Goal: Task Accomplishment & Management: Complete application form

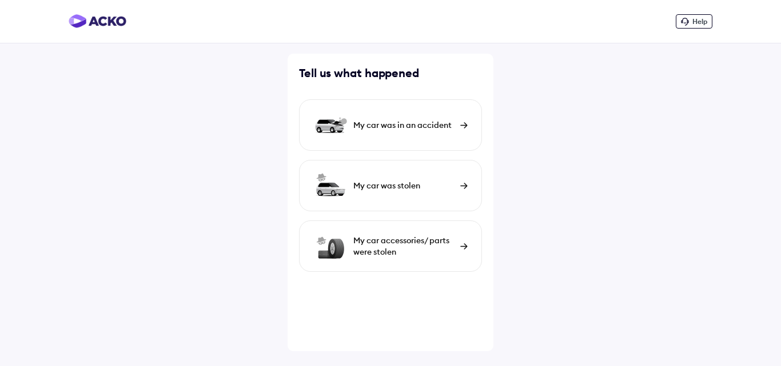
click at [464, 126] on img at bounding box center [463, 125] width 7 height 6
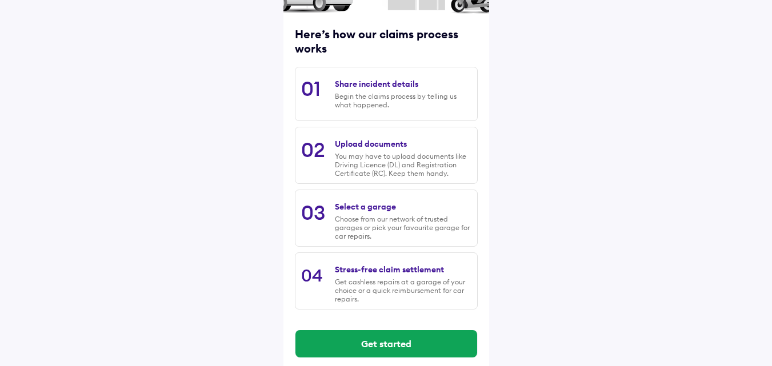
scroll to position [133, 0]
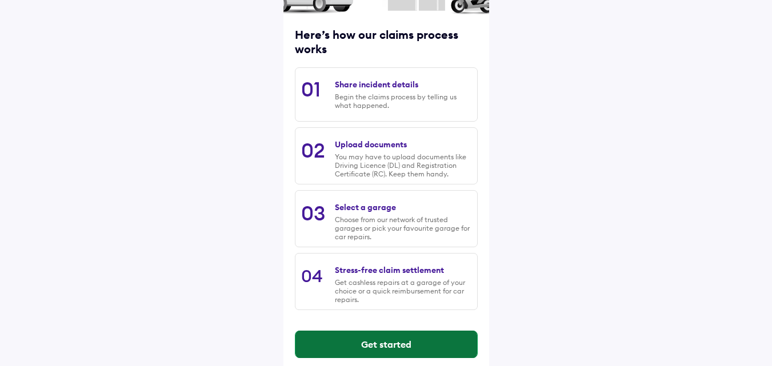
click at [399, 340] on button "Get started" at bounding box center [387, 344] width 182 height 27
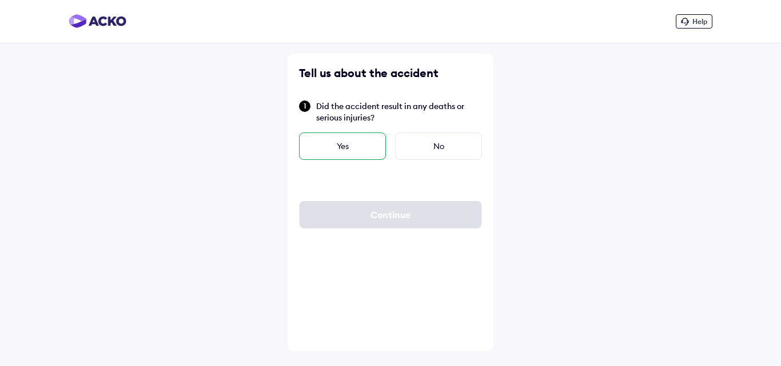
click at [362, 152] on div "Yes" at bounding box center [342, 146] width 87 height 27
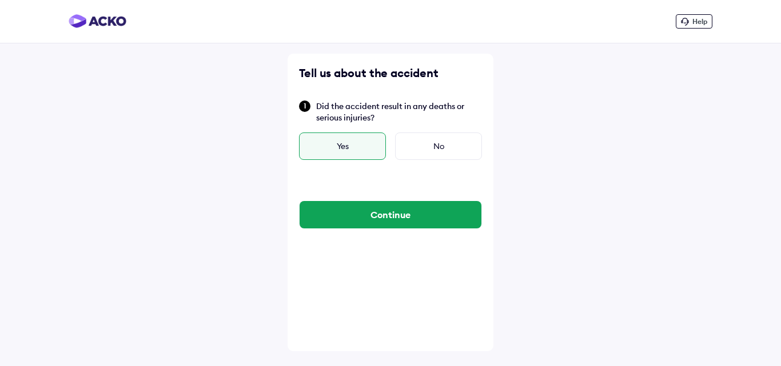
click at [362, 152] on div "Yes" at bounding box center [342, 146] width 87 height 27
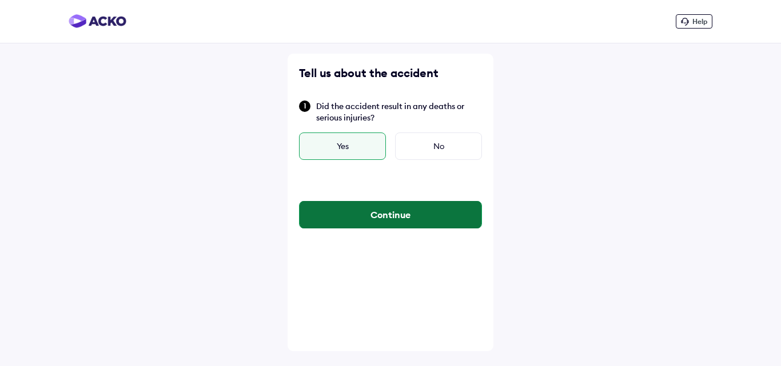
click at [375, 216] on button "Continue" at bounding box center [391, 214] width 182 height 27
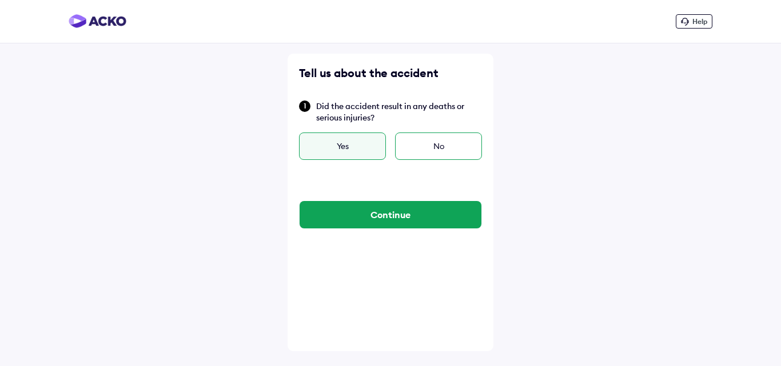
click at [444, 142] on div "No" at bounding box center [438, 146] width 87 height 27
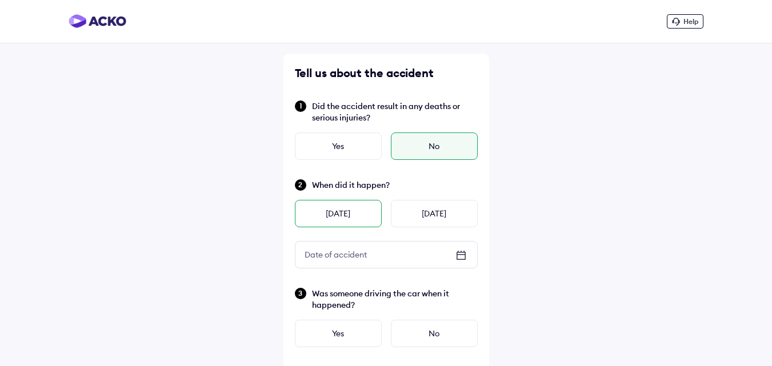
click at [364, 220] on div "[DATE]" at bounding box center [338, 213] width 87 height 27
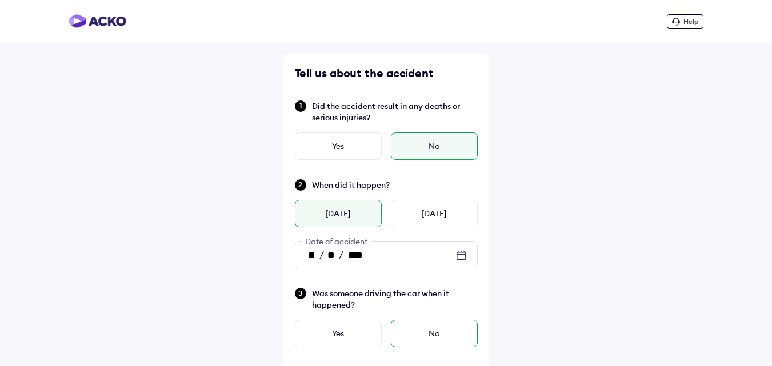
click at [429, 333] on div "No" at bounding box center [434, 333] width 87 height 27
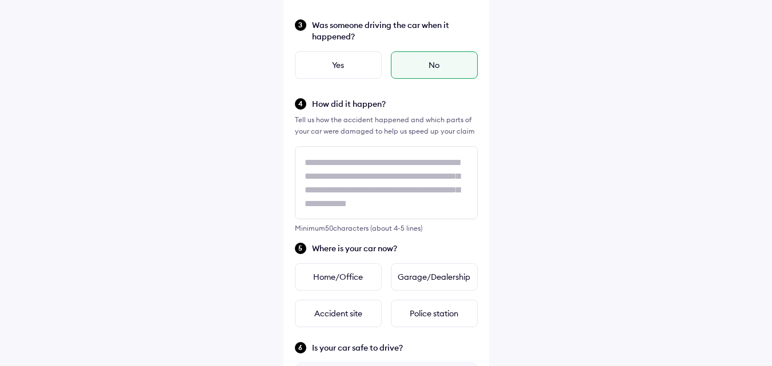
scroll to position [270, 0]
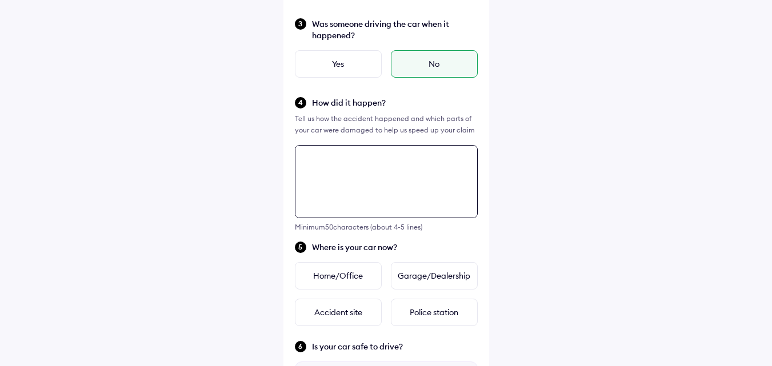
click at [396, 172] on textarea at bounding box center [386, 181] width 183 height 73
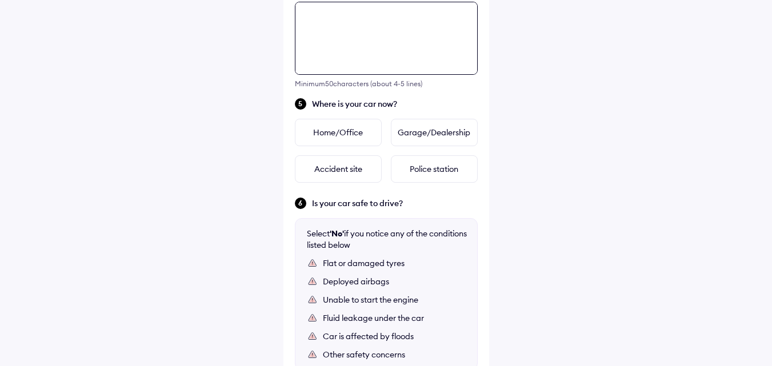
scroll to position [415, 0]
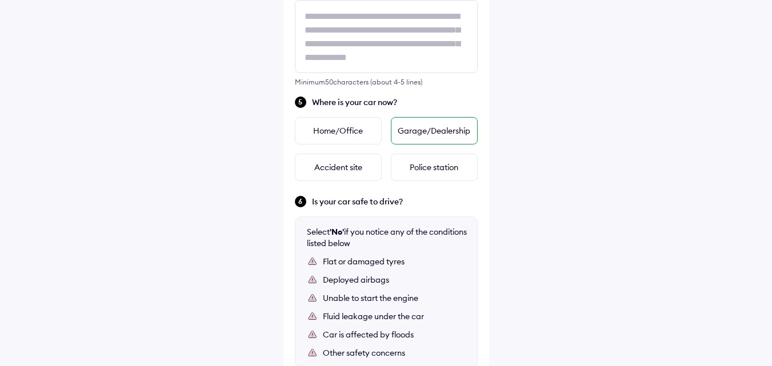
click at [431, 132] on div "Garage/Dealership" at bounding box center [434, 130] width 87 height 27
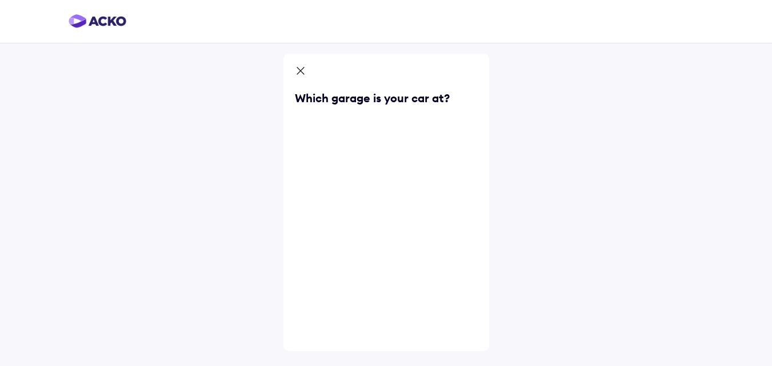
scroll to position [0, 0]
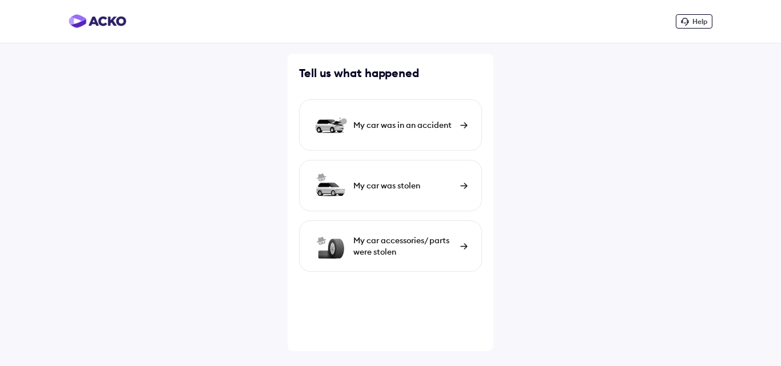
click at [431, 125] on div "My car was in an accident" at bounding box center [403, 124] width 101 height 11
click at [465, 128] on img at bounding box center [463, 125] width 7 height 6
click at [464, 129] on div "My car was in an accident" at bounding box center [390, 124] width 183 height 51
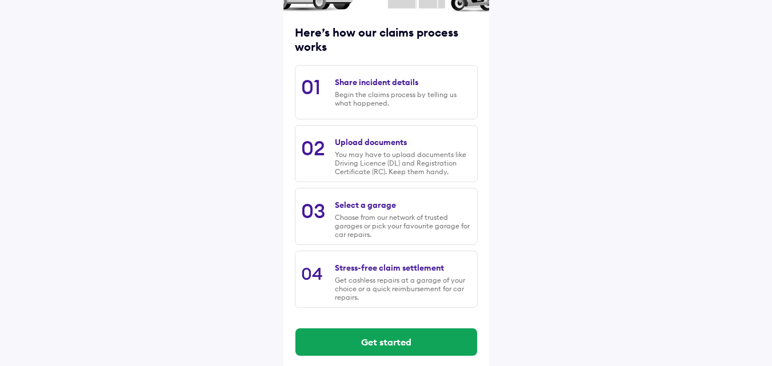
scroll to position [146, 0]
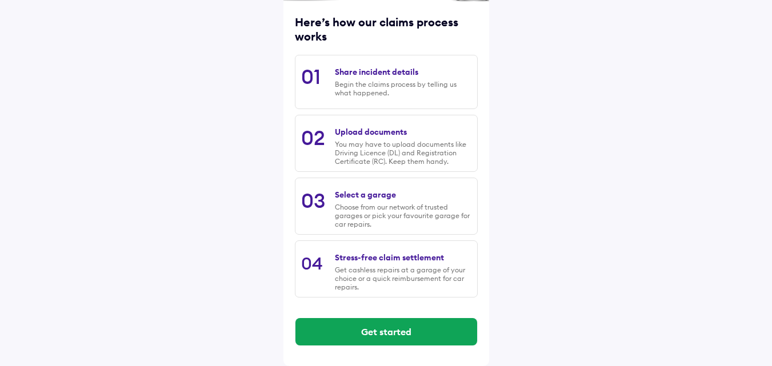
click at [403, 142] on div "You may have to upload documents like Driving Licence (DL) and Registration Cer…" at bounding box center [403, 153] width 136 height 26
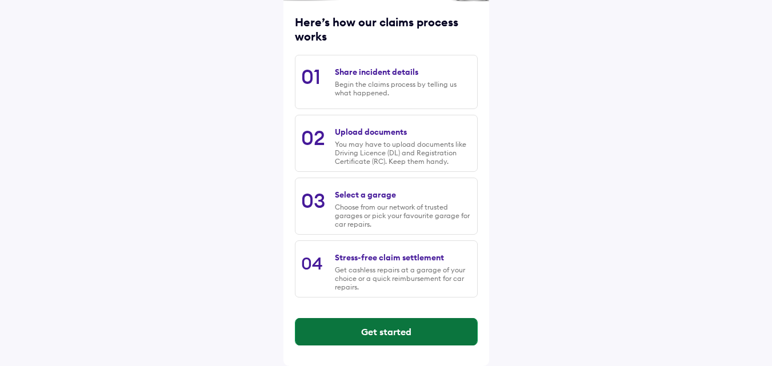
click at [391, 334] on button "Get started" at bounding box center [387, 331] width 182 height 27
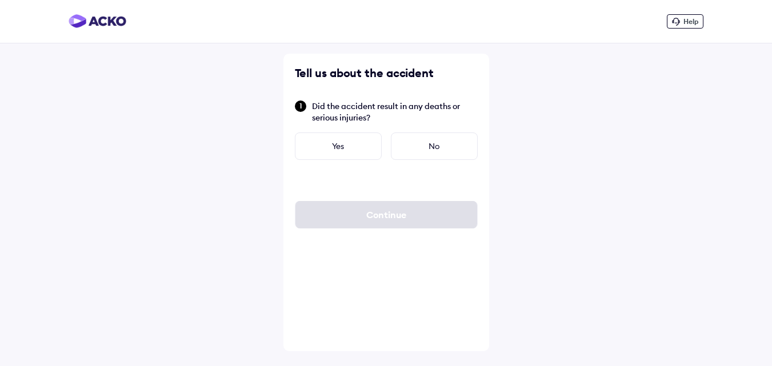
scroll to position [0, 0]
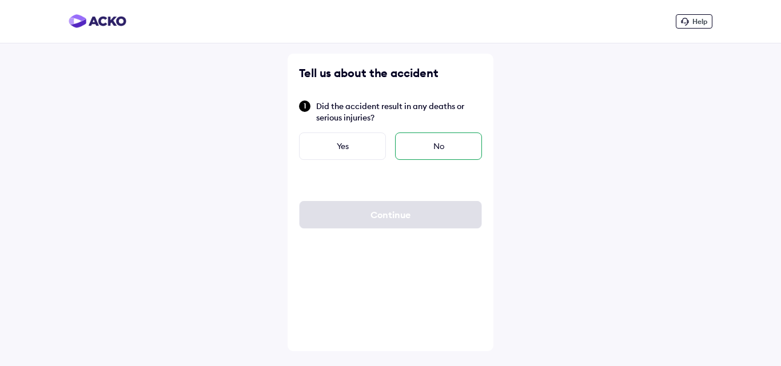
click at [434, 149] on div "No" at bounding box center [438, 146] width 87 height 27
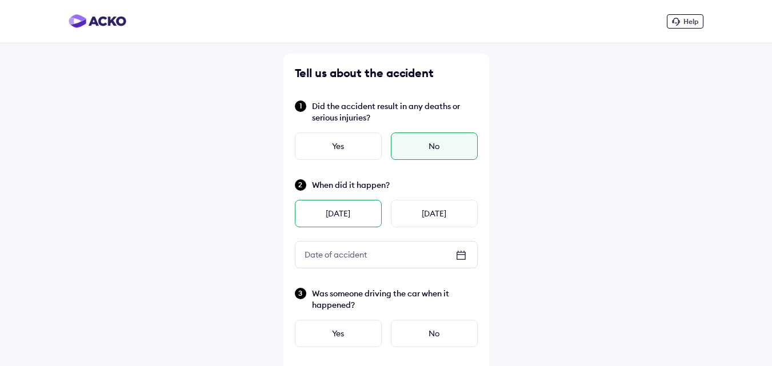
click at [361, 217] on div "[DATE]" at bounding box center [338, 213] width 87 height 27
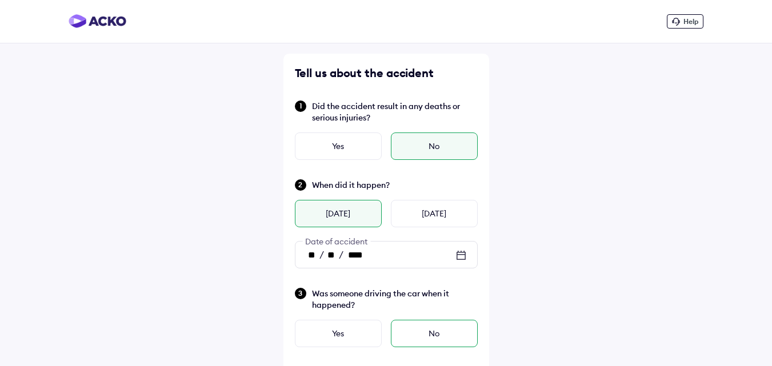
click at [422, 333] on div "No" at bounding box center [434, 333] width 87 height 27
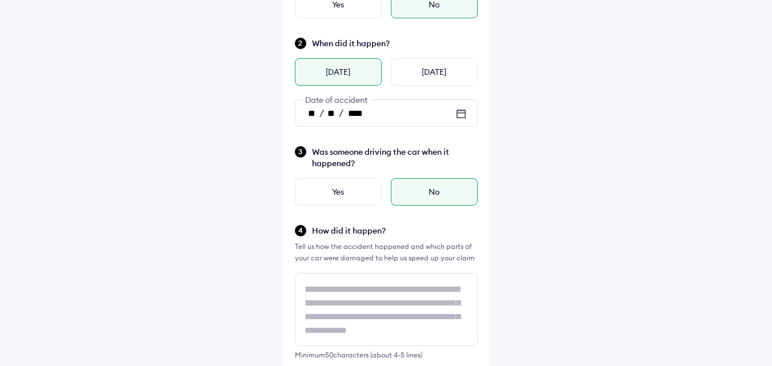
scroll to position [146, 0]
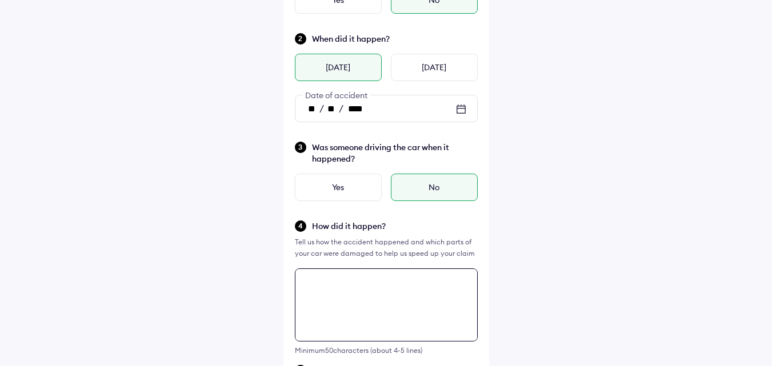
click at [424, 294] on textarea at bounding box center [386, 305] width 183 height 73
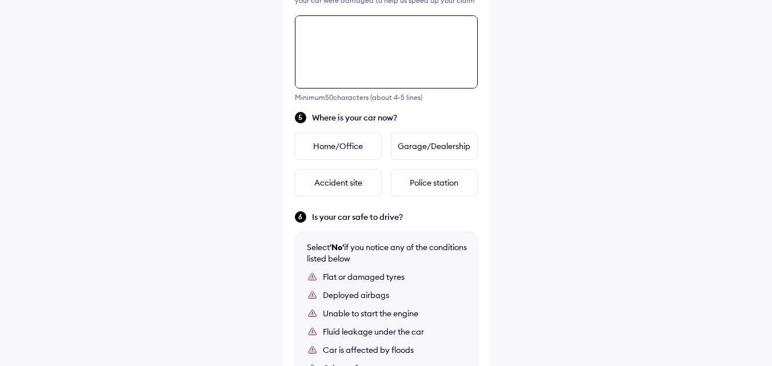
scroll to position [415, 0]
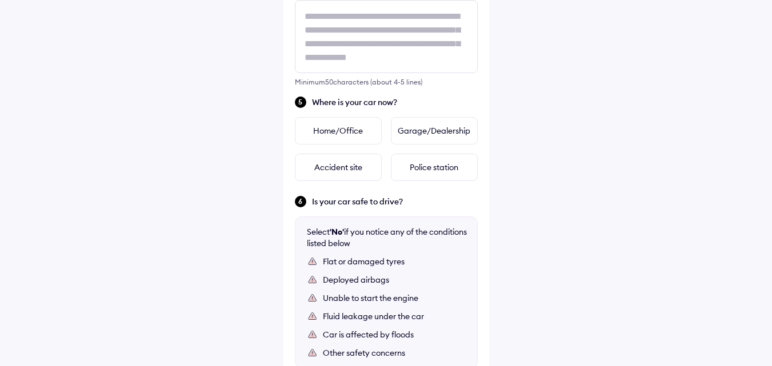
click at [424, 294] on div "Unable to start the engine" at bounding box center [394, 298] width 143 height 11
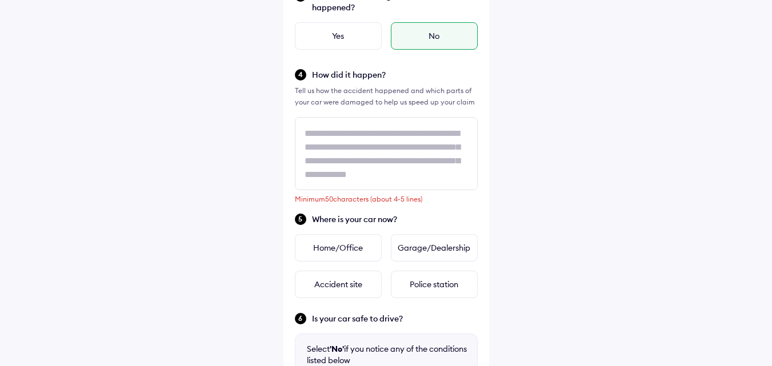
scroll to position [294, 0]
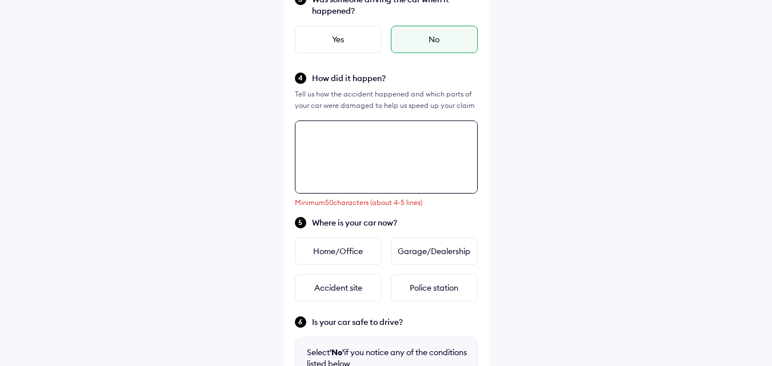
click at [368, 137] on textarea at bounding box center [386, 157] width 183 height 73
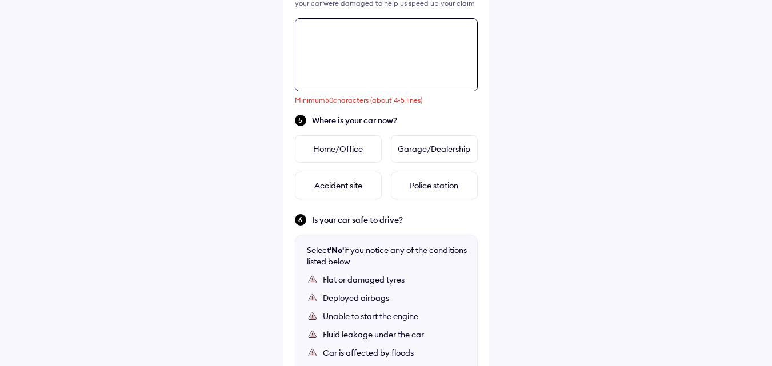
scroll to position [415, 0]
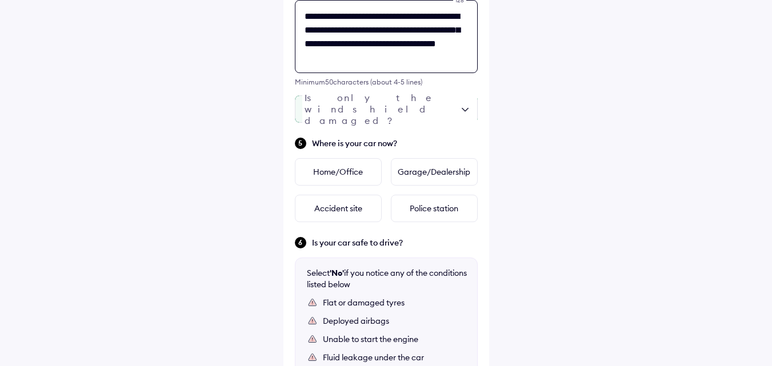
type textarea "**********"
click at [379, 116] on div at bounding box center [386, 108] width 183 height 27
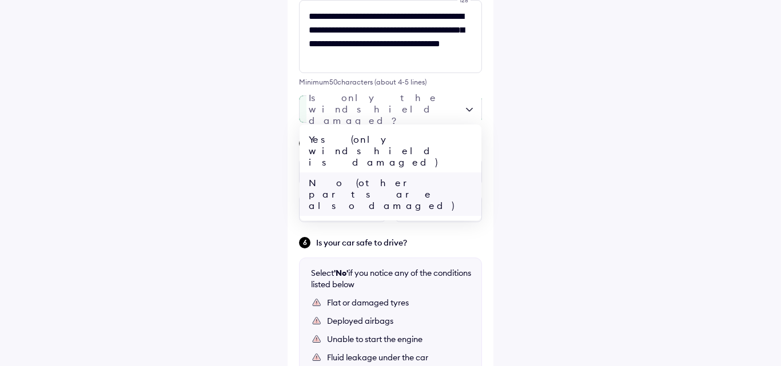
click at [395, 173] on div "No (other parts are also damaged)" at bounding box center [391, 194] width 182 height 43
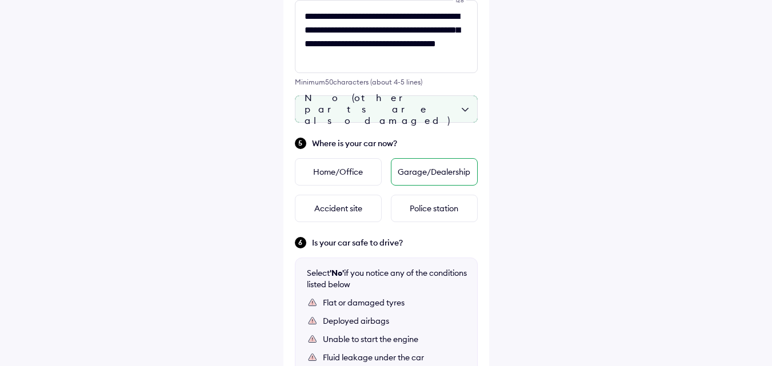
click at [409, 170] on div "Garage/Dealership" at bounding box center [434, 171] width 87 height 27
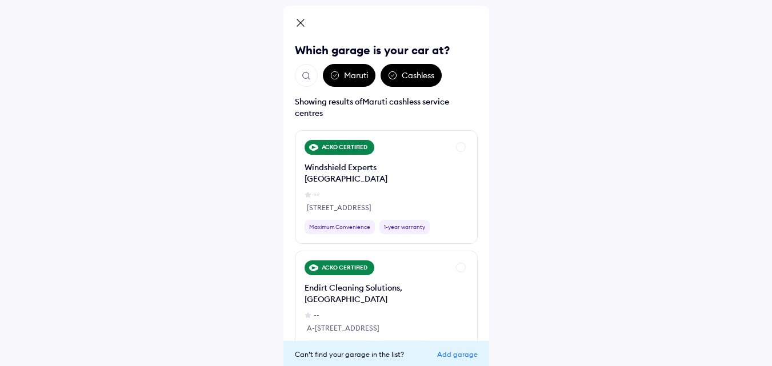
scroll to position [49, 0]
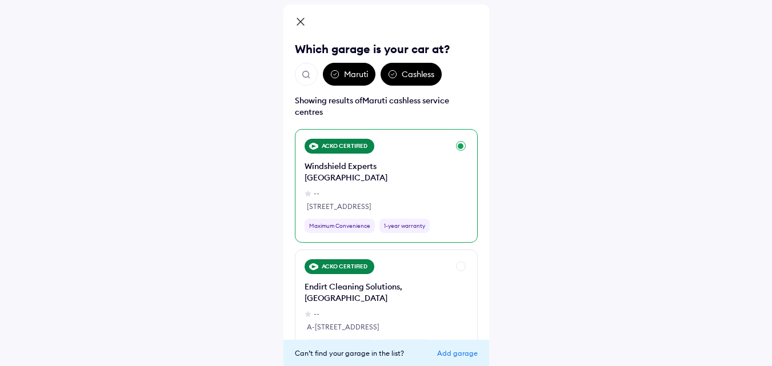
click at [414, 178] on div "Windshield Experts Faizabad Road Lucknow" at bounding box center [377, 172] width 144 height 23
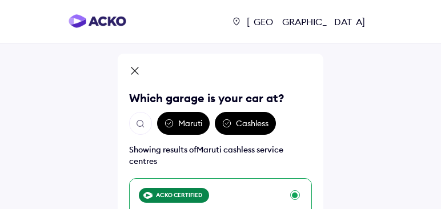
scroll to position [94, 0]
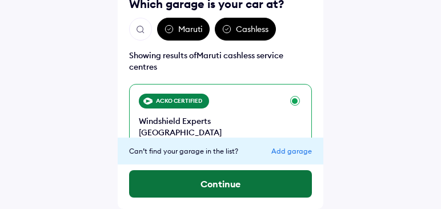
click at [302, 181] on button "Continue" at bounding box center [220, 183] width 183 height 27
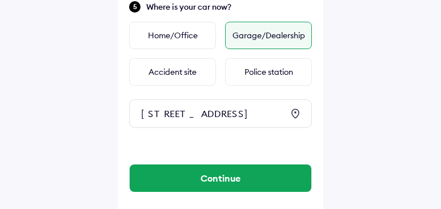
scroll to position [552, 0]
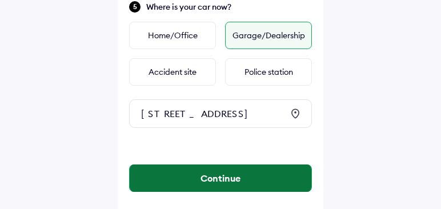
click at [297, 177] on button "Continue" at bounding box center [221, 178] width 182 height 27
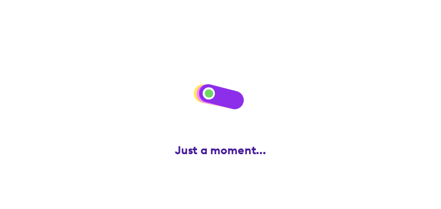
scroll to position [0, 0]
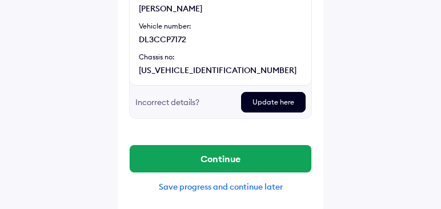
scroll to position [186, 0]
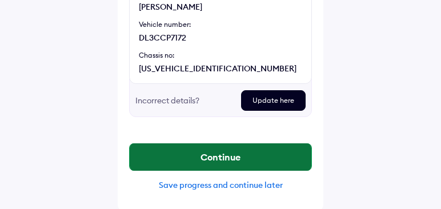
click at [280, 151] on button "Continue" at bounding box center [221, 157] width 182 height 27
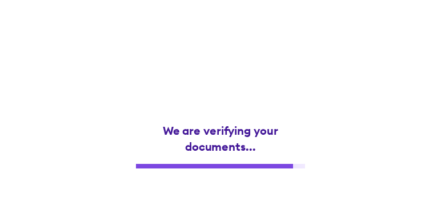
scroll to position [0, 0]
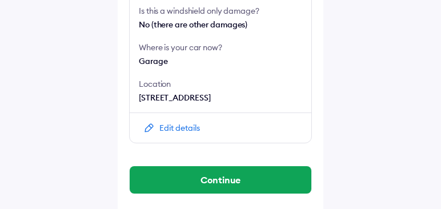
scroll to position [459, 0]
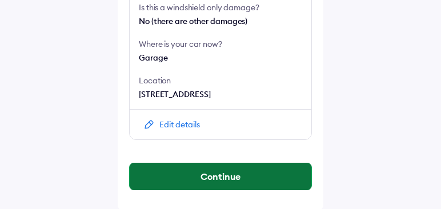
click at [265, 178] on button "Continue" at bounding box center [221, 176] width 182 height 27
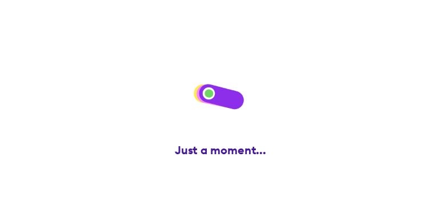
scroll to position [0, 0]
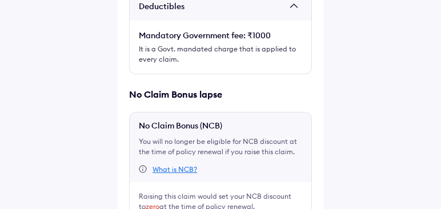
scroll to position [318, 0]
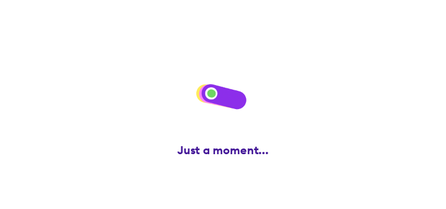
scroll to position [0, 0]
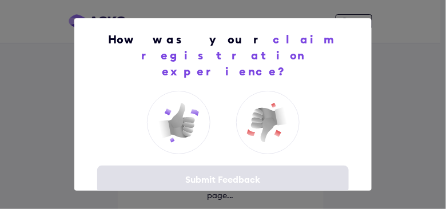
scroll to position [27, 0]
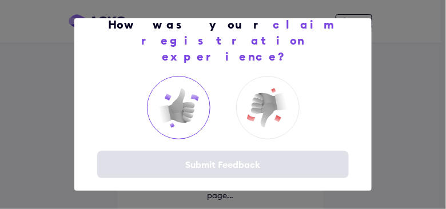
click at [192, 87] on img at bounding box center [179, 108] width 46 height 46
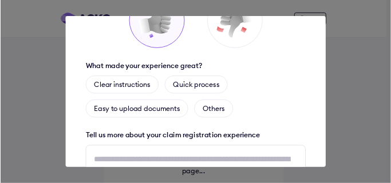
scroll to position [224, 0]
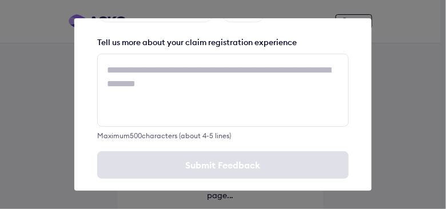
drag, startPoint x: 300, startPoint y: 117, endPoint x: 295, endPoint y: 93, distance: 23.9
click at [295, 93] on div "Maximum 500 characters (about 4-5 lines)" at bounding box center [223, 97] width 252 height 86
click at [295, 93] on textarea at bounding box center [223, 90] width 252 height 73
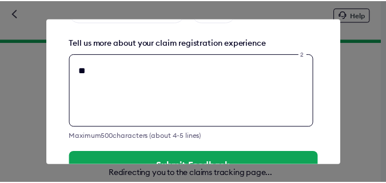
scroll to position [225, 0]
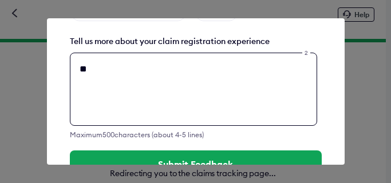
type textarea "**"
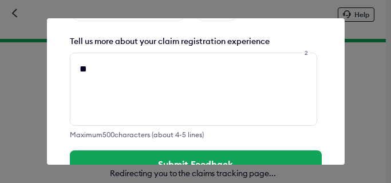
click at [221, 150] on button "Submit Feedback" at bounding box center [196, 163] width 252 height 27
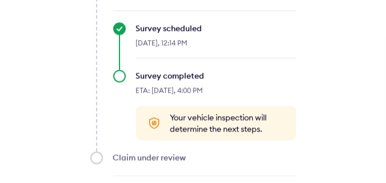
scroll to position [550, 0]
